Goal: Browse casually: Explore the website without a specific task or goal

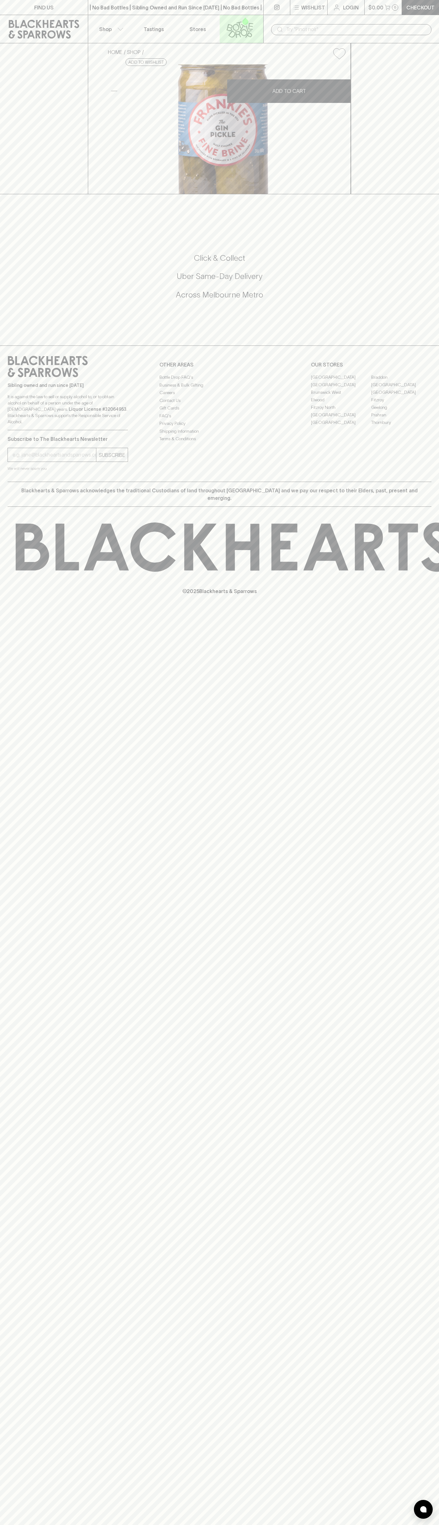
click at [223, 27] on icon at bounding box center [240, 27] width 36 height 21
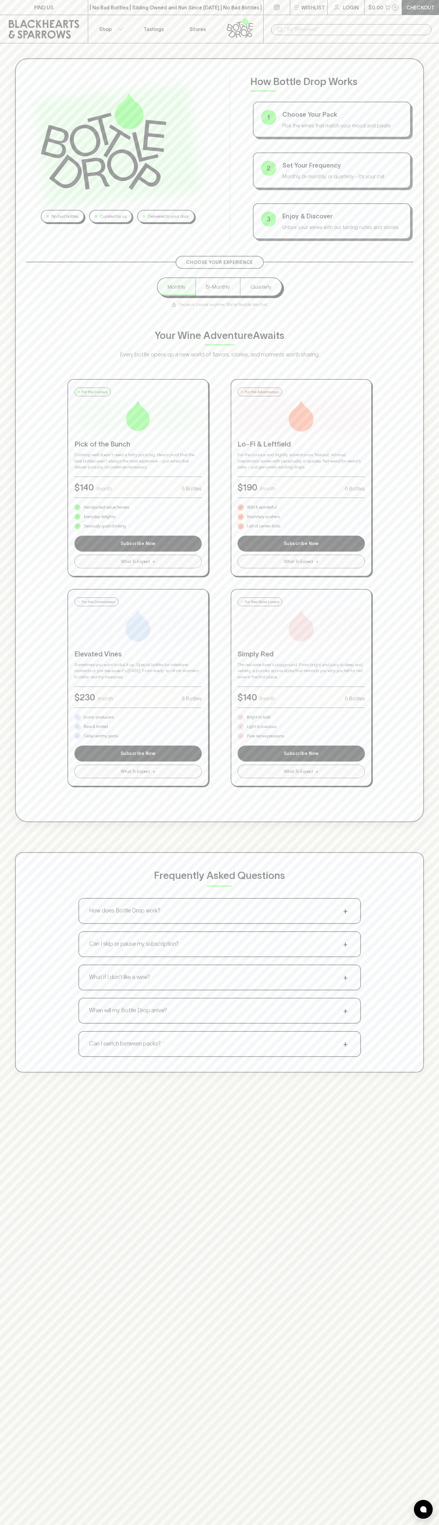
click at [412, 1231] on div "No bad bottles Curated by us Delivered to your door How Bottle Drop Works 1 Cho…" at bounding box center [219, 805] width 439 height 1525
click at [398, 1525] on html "FIND US | No Bad Bottles | Sibling Owned and Run Since [DATE] | No Bad Bottles …" at bounding box center [219, 986] width 439 height 1972
click at [3, 1289] on div "No bad bottles Curated by us Delivered to your door How Bottle Drop Works 1 Cho…" at bounding box center [219, 805] width 439 height 1525
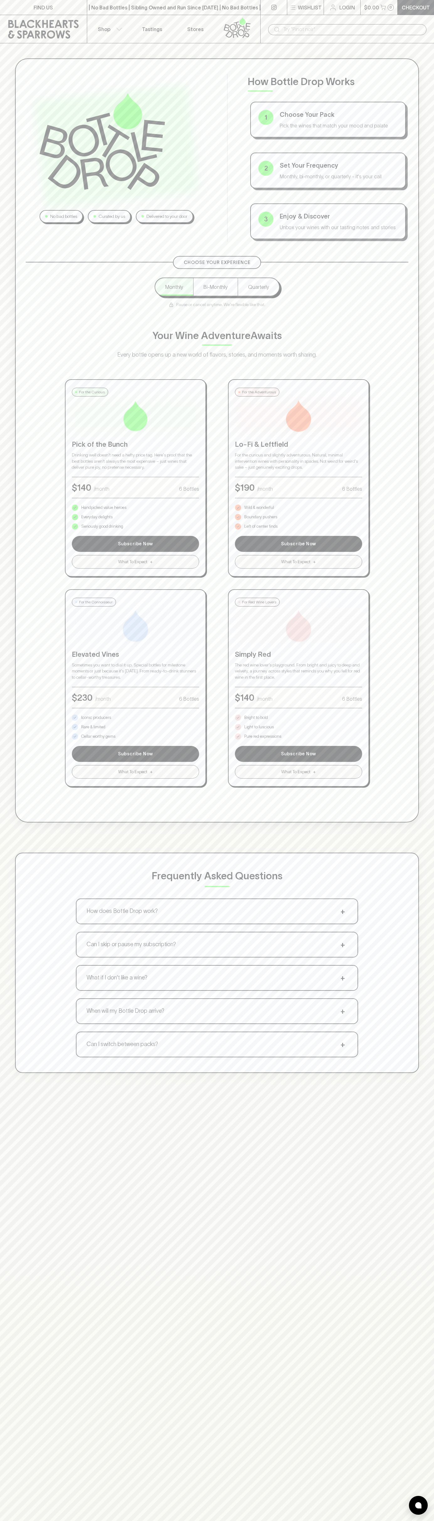
click at [256, 718] on p "Bright to bold" at bounding box center [257, 717] width 24 height 6
